Goal: Information Seeking & Learning: Learn about a topic

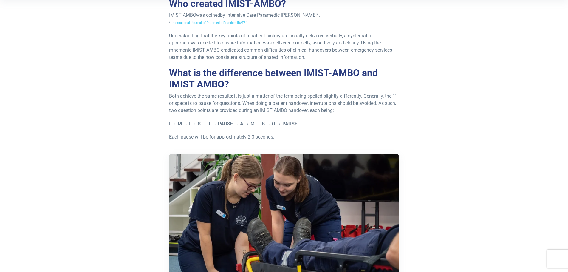
scroll to position [179, 0]
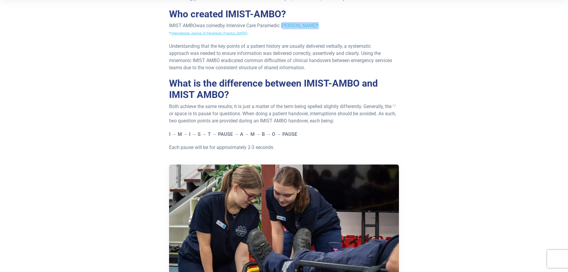
drag, startPoint x: 284, startPoint y: 27, endPoint x: 314, endPoint y: 23, distance: 31.0
click at [314, 23] on span "by Intensive Care Paramedic Jacinta Young*." at bounding box center [270, 26] width 100 height 6
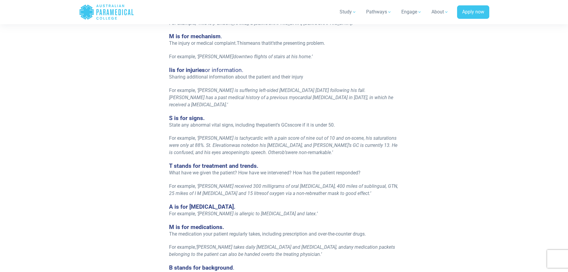
scroll to position [537, 0]
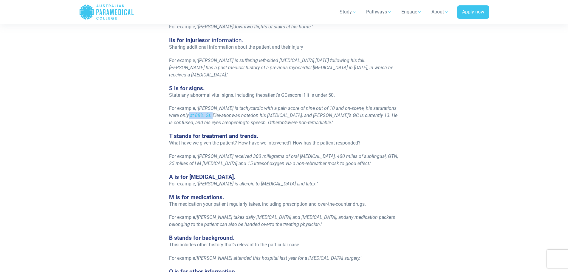
drag, startPoint x: 181, startPoint y: 110, endPoint x: 205, endPoint y: 107, distance: 24.7
click at [205, 107] on span "John is tachycardic with a pain score of nine out of 10 and on-scene, his satur…" at bounding box center [283, 111] width 228 height 13
click at [296, 118] on p "For example, ‘ John is tachycardic with a pain score of nine out of 10 and on-s…" at bounding box center [284, 115] width 230 height 21
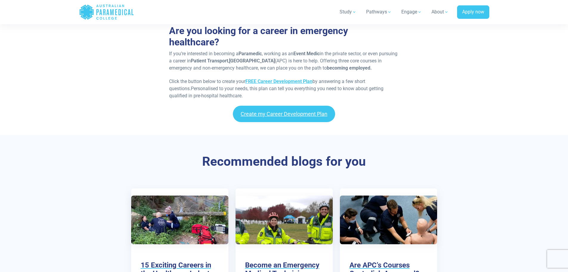
scroll to position [1044, 0]
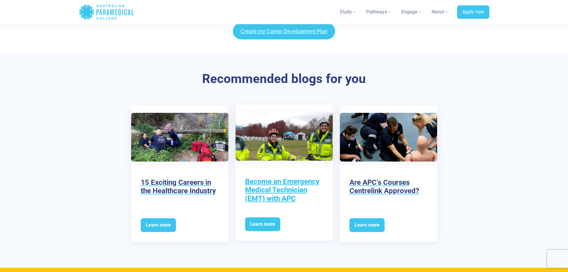
click at [256, 187] on h3 "Become an Emergency Medical Technician (EMT) with APC" at bounding box center [284, 190] width 78 height 26
